Goal: Task Accomplishment & Management: Use online tool/utility

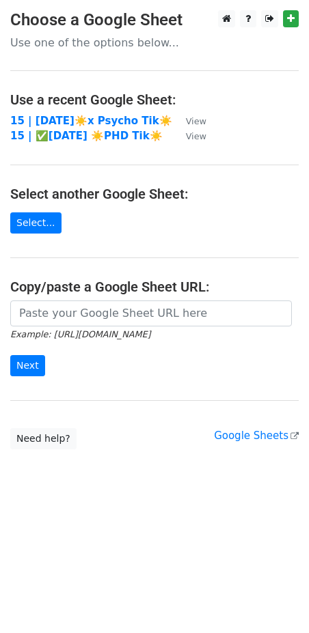
click at [100, 128] on td "15 | [DATE]☀️x Psycho Tik☀️" at bounding box center [91, 121] width 162 height 16
click at [91, 120] on strong "15 | [DATE]☀️x Psycho Tik☀️" at bounding box center [91, 121] width 162 height 12
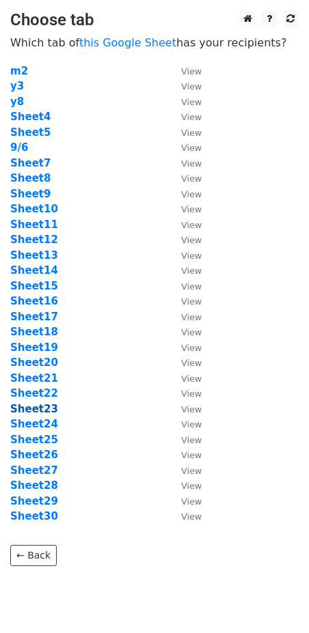
click at [45, 413] on strong "Sheet23" at bounding box center [34, 409] width 48 height 12
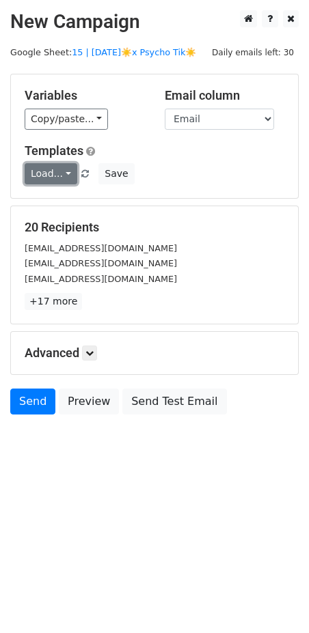
click at [46, 172] on link "Load..." at bounding box center [51, 173] width 53 height 21
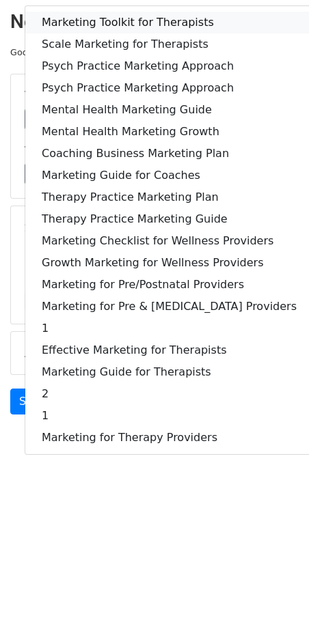
click at [113, 20] on link "Marketing Toolkit for Therapists" at bounding box center [168, 23] width 287 height 22
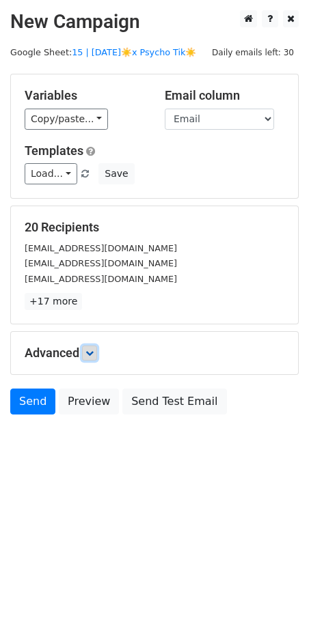
click at [92, 352] on icon at bounding box center [89, 353] width 8 height 8
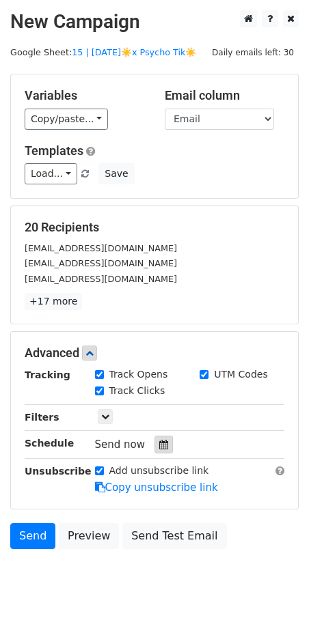
click at [159, 444] on icon at bounding box center [163, 445] width 9 height 10
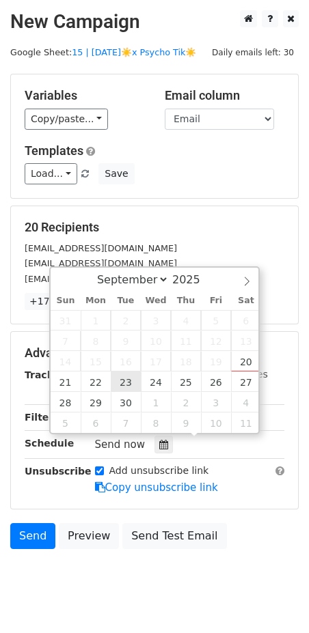
type input "2025-09-23 12:00"
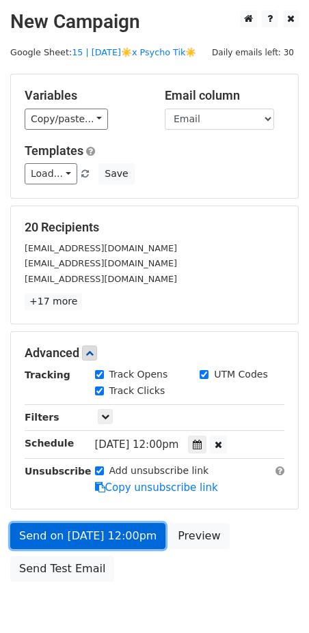
click at [71, 536] on link "Send on Sep 23 at 12:00pm" at bounding box center [87, 536] width 155 height 26
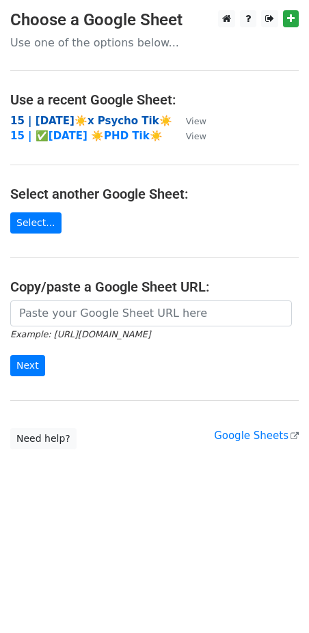
click at [122, 119] on strong "15 | [DATE]☀️x Psycho Tik☀️" at bounding box center [91, 121] width 162 height 12
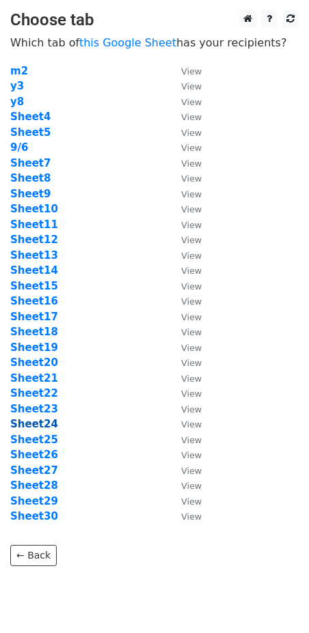
click at [46, 418] on strong "Sheet24" at bounding box center [34, 424] width 48 height 12
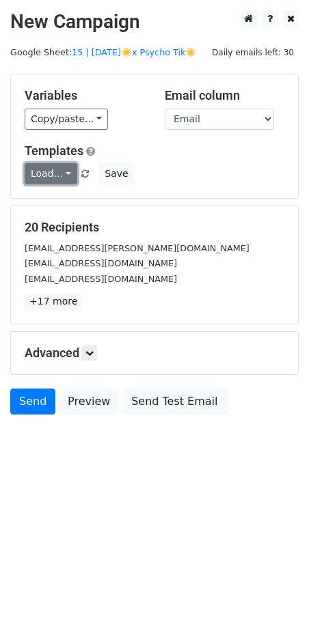
click at [56, 177] on link "Load..." at bounding box center [51, 173] width 53 height 21
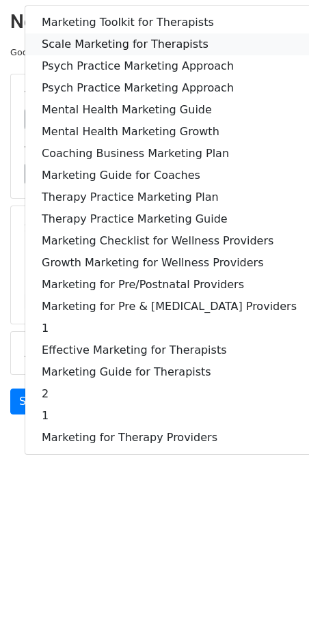
click at [132, 43] on link "Scale Marketing for Therapists" at bounding box center [168, 44] width 287 height 22
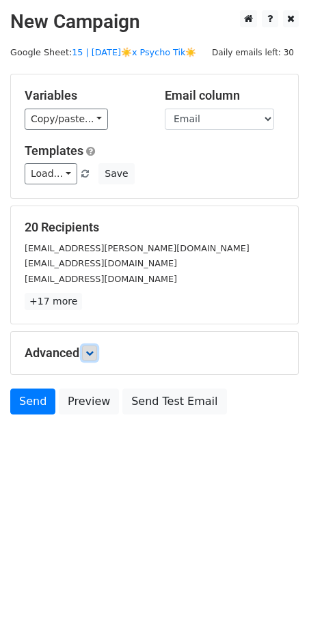
click at [94, 345] on link at bounding box center [89, 352] width 15 height 15
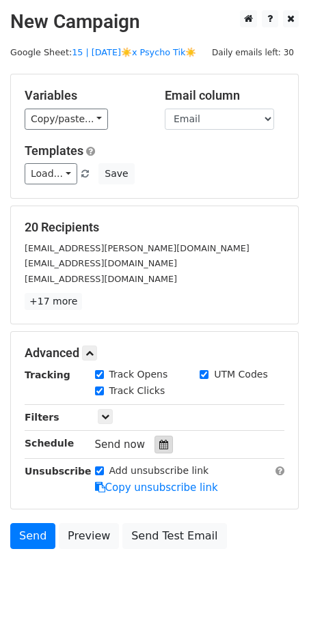
click at [159, 440] on icon at bounding box center [163, 445] width 9 height 10
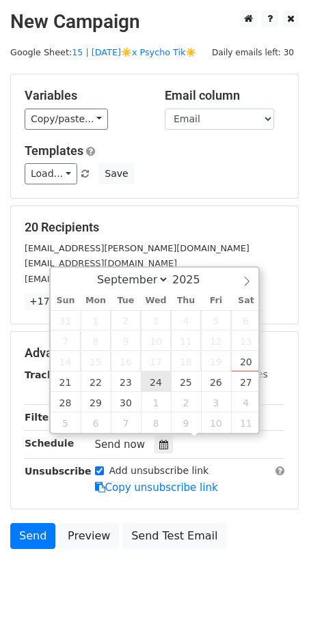
type input "2025-09-24 12:00"
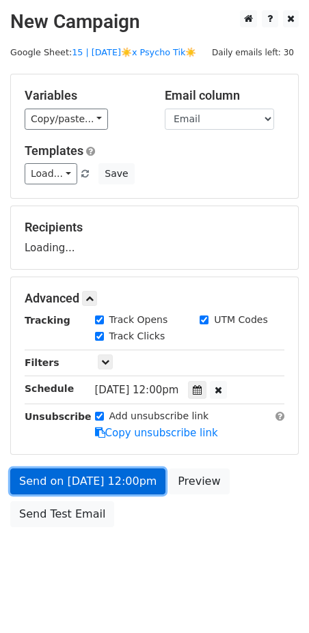
click at [114, 472] on link "Send on Sep 24 at 12:00pm" at bounding box center [87, 481] width 155 height 26
